Goal: Task Accomplishment & Management: Manage account settings

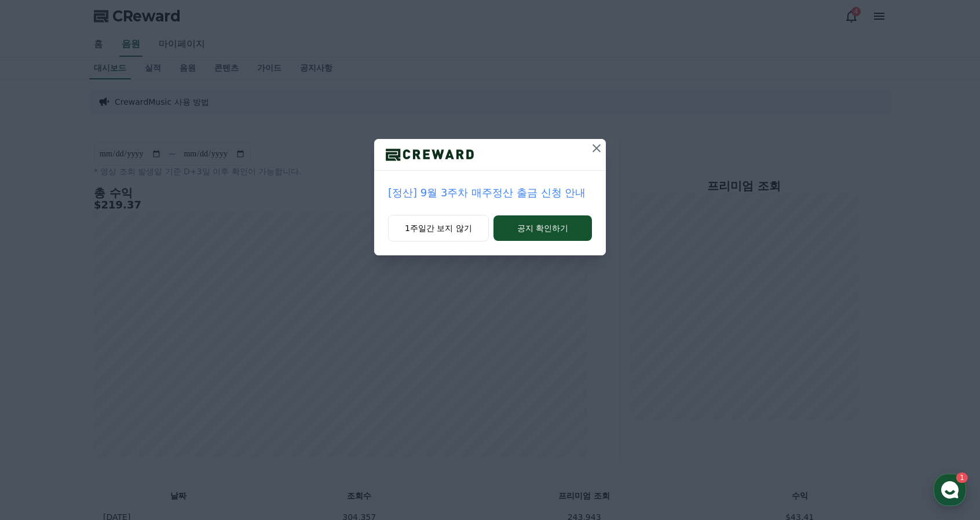
click at [543, 189] on p "[정산] 9월 3주차 매주정산 출금 신청 안내" at bounding box center [490, 193] width 204 height 16
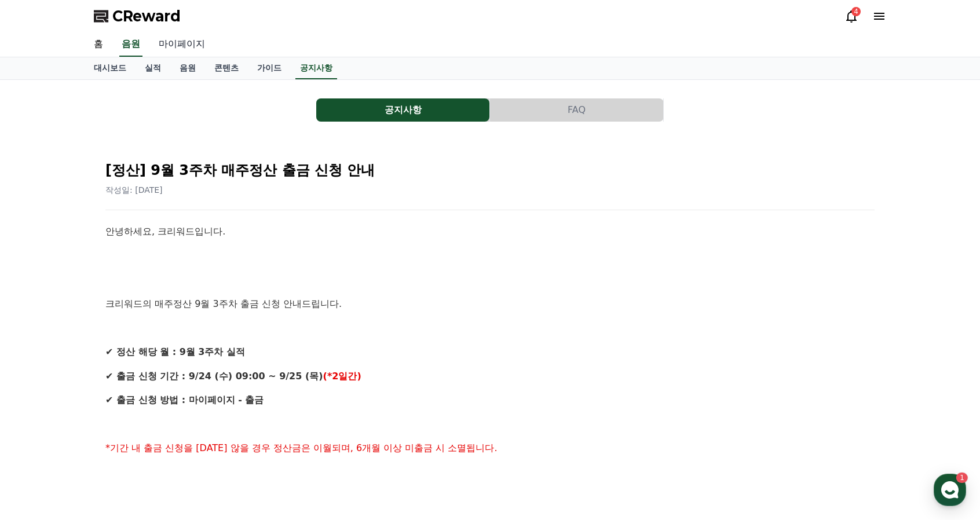
click at [170, 44] on link "마이페이지" at bounding box center [181, 44] width 65 height 24
select select "**********"
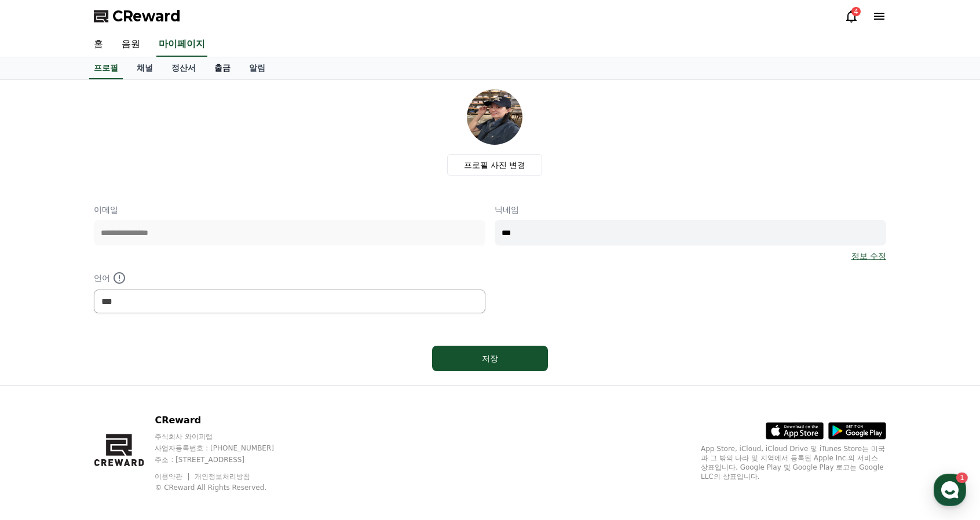
click at [221, 69] on link "출금" at bounding box center [222, 68] width 35 height 22
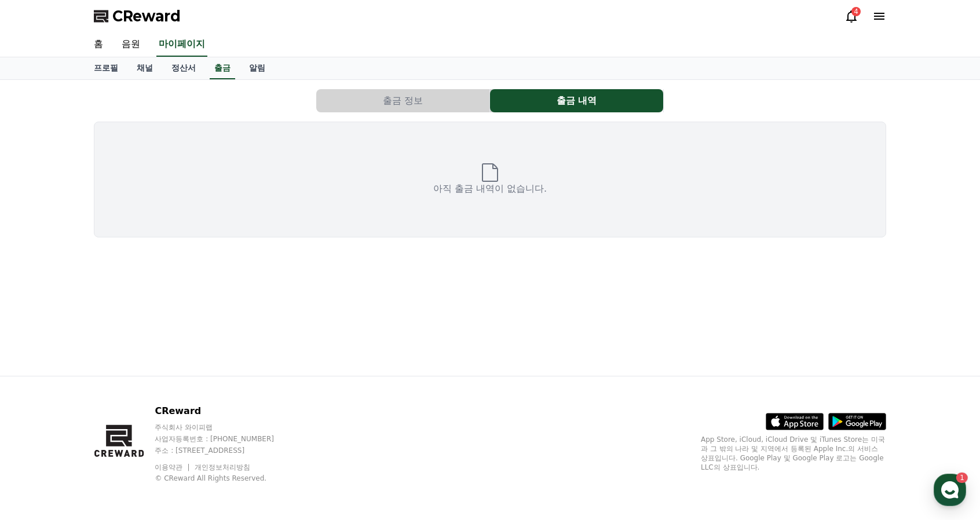
click at [498, 165] on icon at bounding box center [490, 172] width 19 height 19
click at [419, 101] on button "출금 정보" at bounding box center [402, 100] width 173 height 23
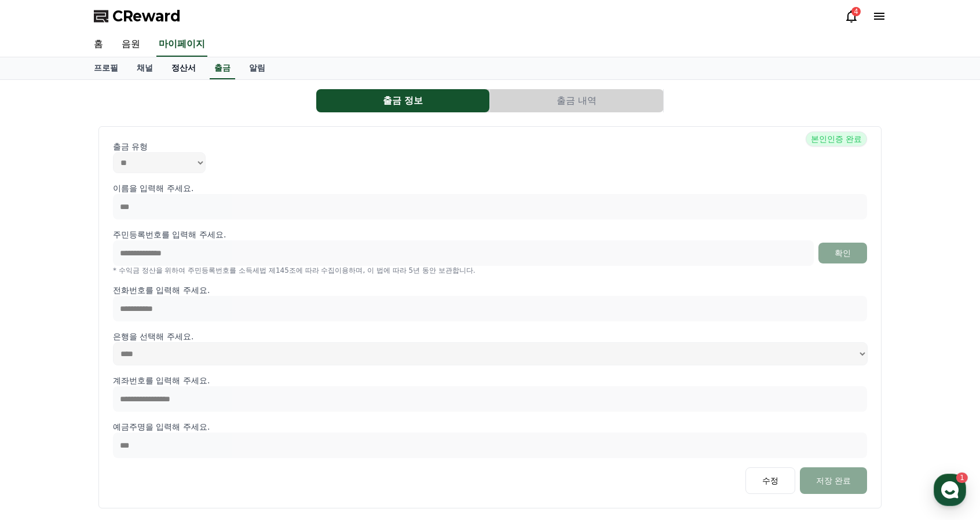
click at [190, 70] on link "정산서" at bounding box center [183, 68] width 43 height 22
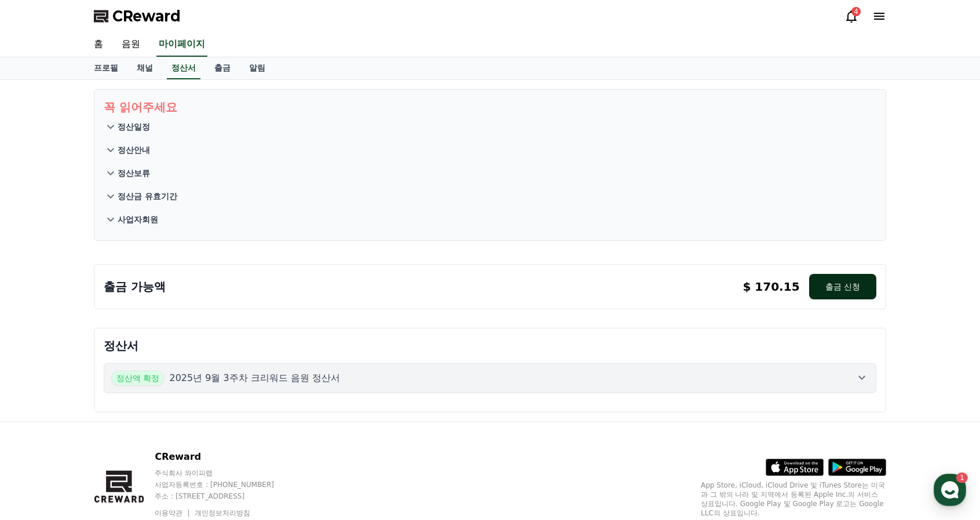
click at [841, 288] on button "출금 신청" at bounding box center [842, 286] width 67 height 25
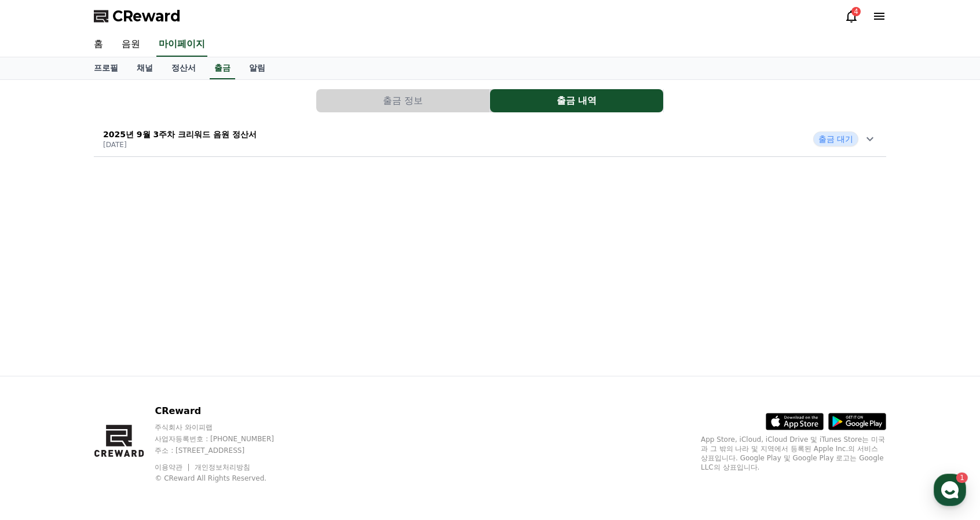
click at [848, 13] on icon at bounding box center [851, 16] width 10 height 12
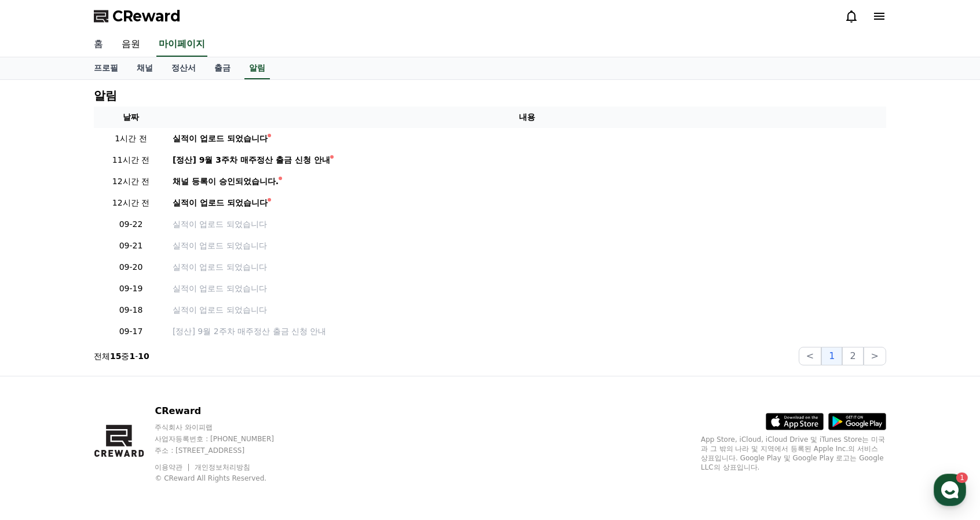
click at [98, 45] on link "홈" at bounding box center [99, 44] width 28 height 24
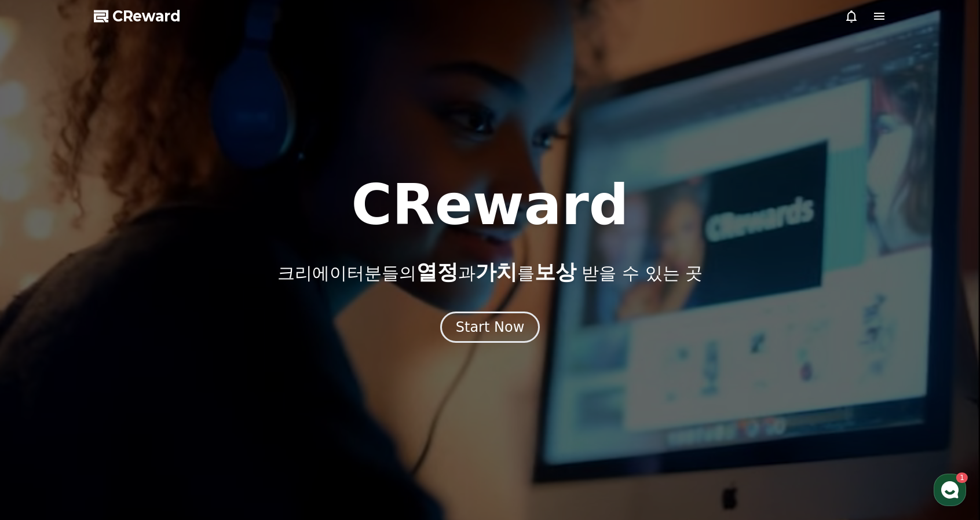
click at [876, 13] on icon at bounding box center [879, 16] width 10 height 7
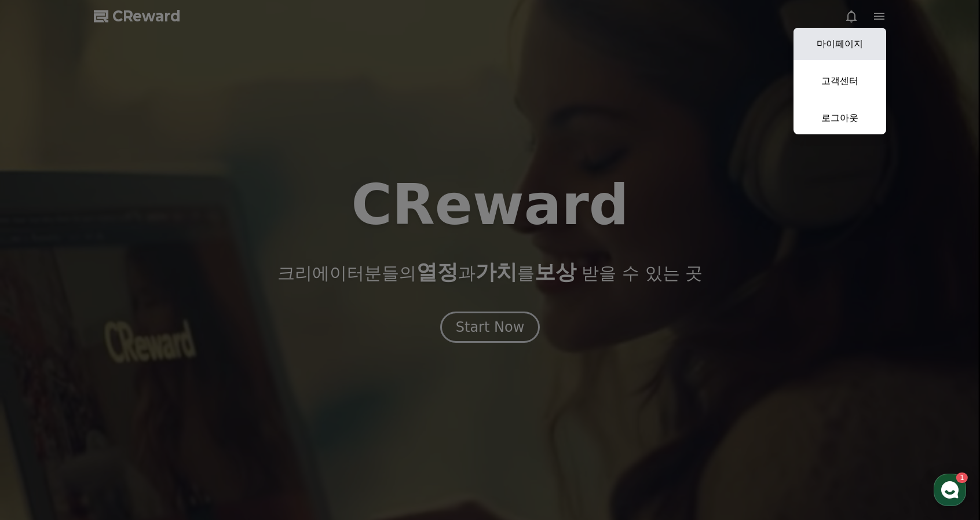
click at [842, 46] on link "마이페이지" at bounding box center [840, 44] width 93 height 32
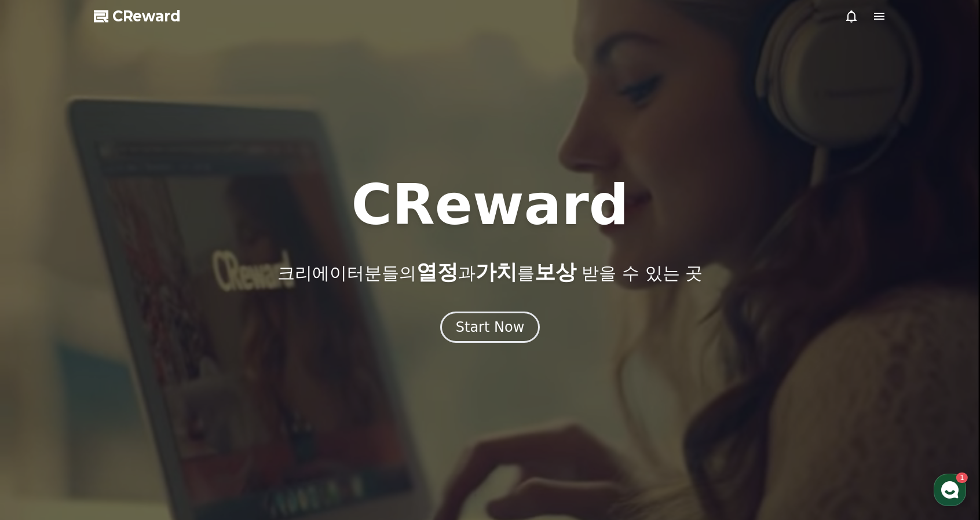
select select "**********"
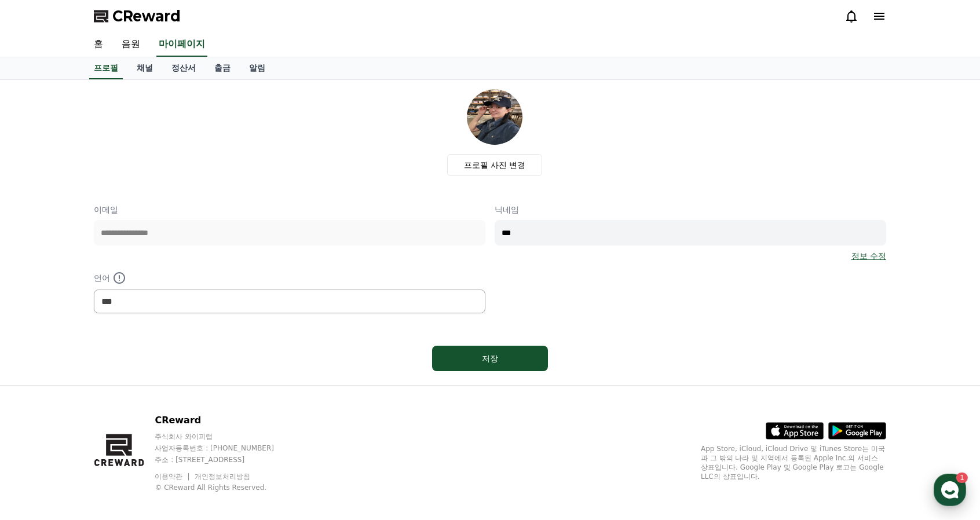
click at [955, 489] on use "button" at bounding box center [949, 489] width 17 height 17
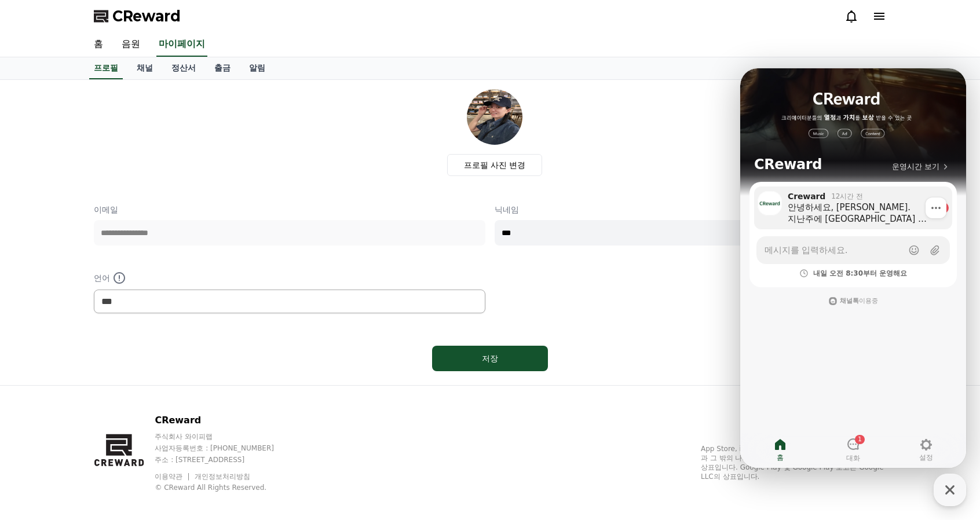
click at [860, 209] on div "안녕하세요, 이선영 님. 지난주에 제안 주셔서 감사드립니다. 다만 내부 논의 결과, 협업을 진행하기 어려울 것 같아 함께하지 못하게 되었습니다…" at bounding box center [860, 213] width 145 height 23
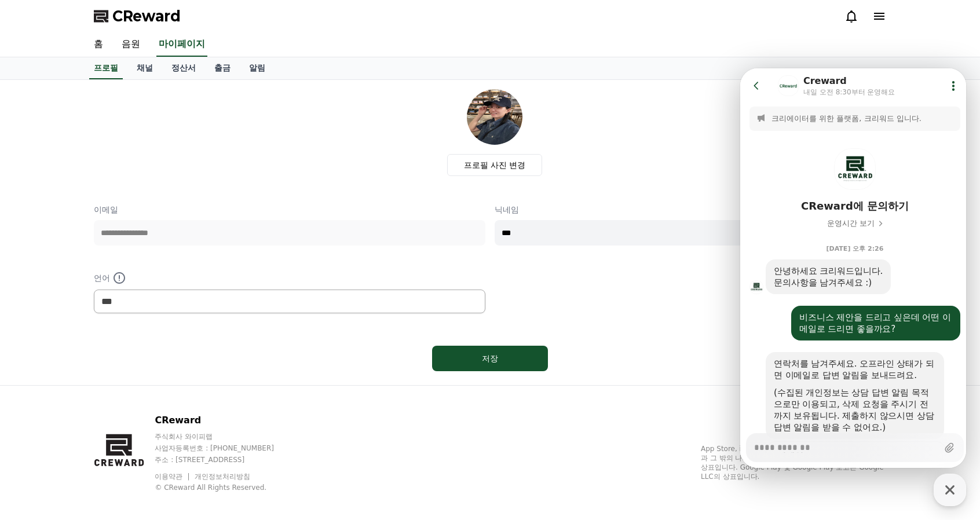
scroll to position [1633, 0]
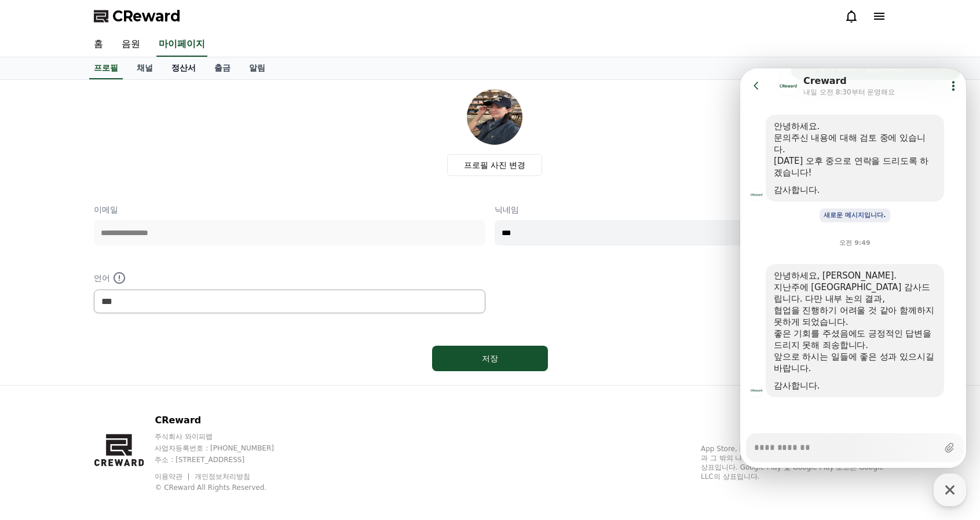
click at [175, 63] on link "정산서" at bounding box center [183, 68] width 43 height 22
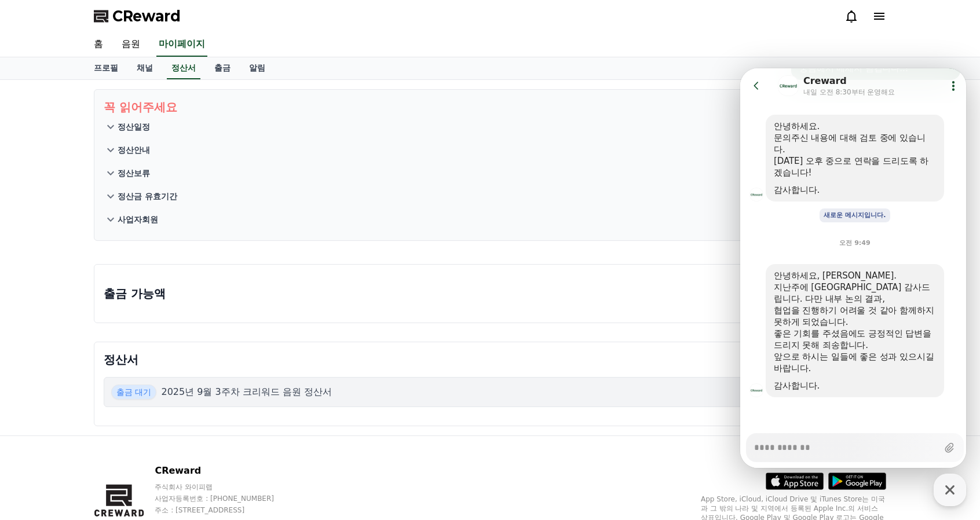
click at [575, 312] on div "출금 가능액 $ 0.00 출금 신청 최소 출금가능액은 10 USD 입니다. $ 0.00 출금 신청 최소 출금가능액은 10 USD 입니다." at bounding box center [490, 293] width 792 height 59
click at [952, 493] on icon "button" at bounding box center [949, 489] width 9 height 9
type textarea "*"
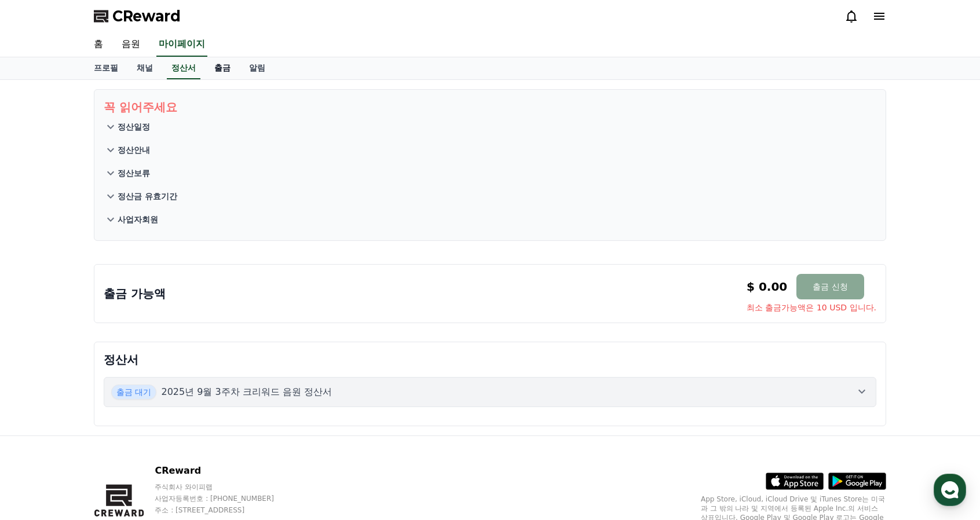
click at [222, 69] on link "출금" at bounding box center [222, 68] width 35 height 22
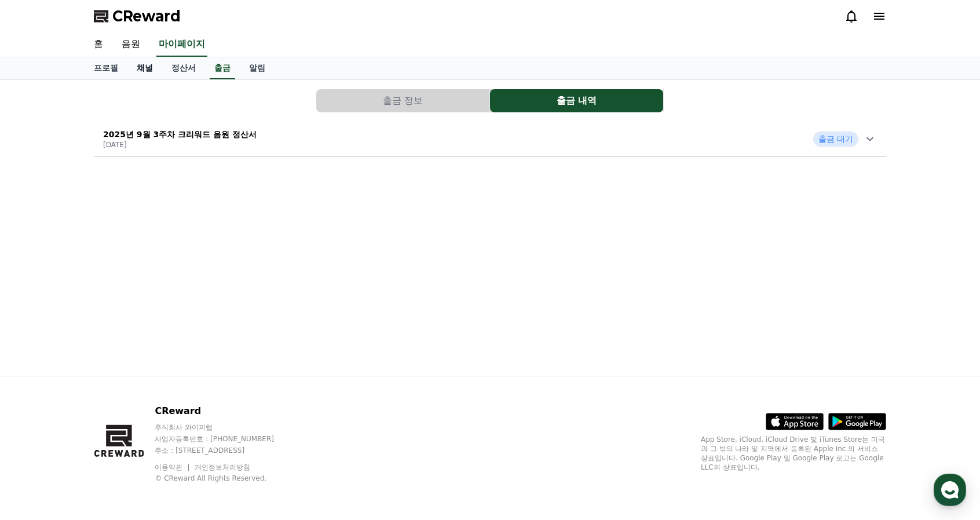
click at [150, 70] on link "채널" at bounding box center [144, 68] width 35 height 22
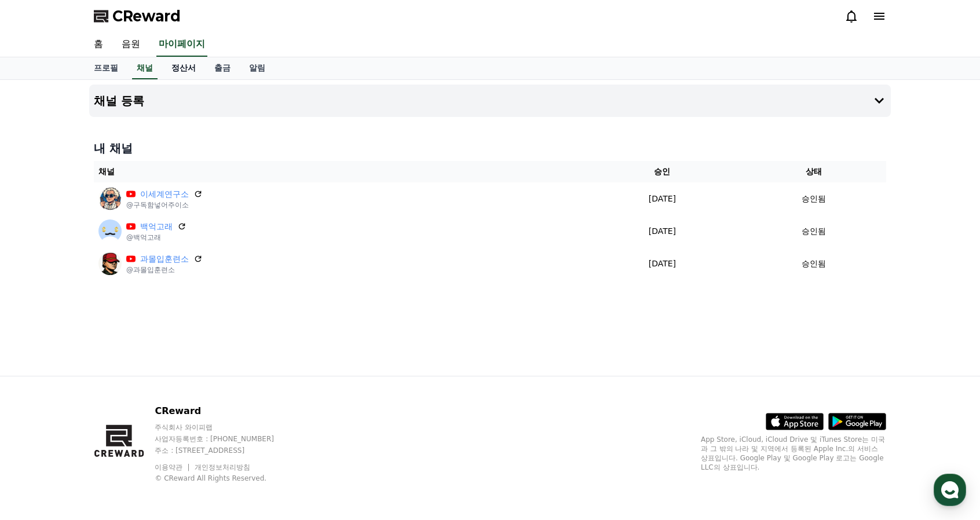
click at [173, 70] on link "정산서" at bounding box center [183, 68] width 43 height 22
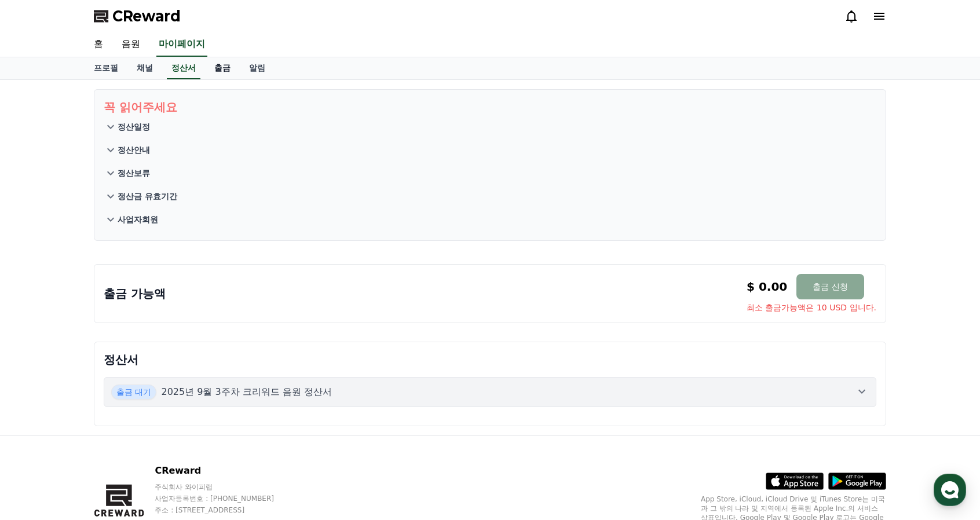
click at [216, 69] on link "출금" at bounding box center [222, 68] width 35 height 22
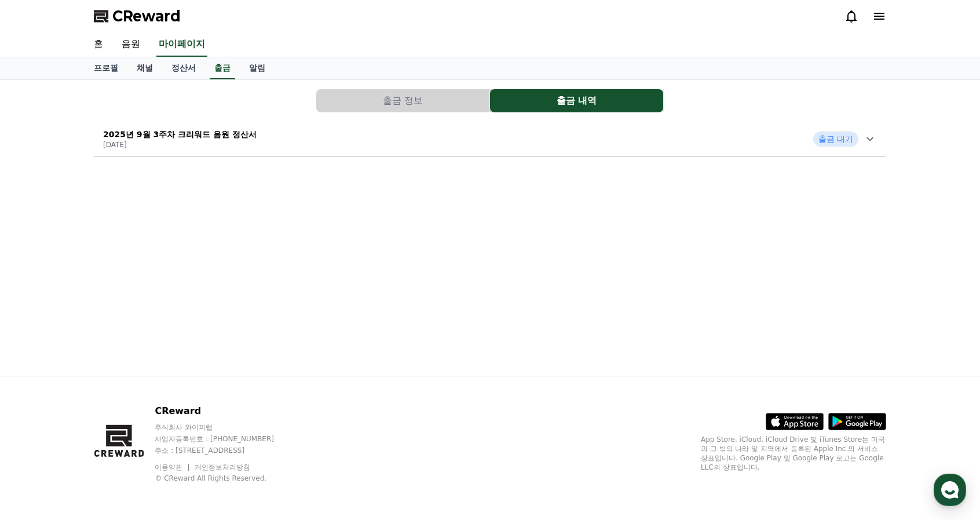
click at [867, 142] on icon at bounding box center [870, 139] width 14 height 14
